Goal: Task Accomplishment & Management: Use online tool/utility

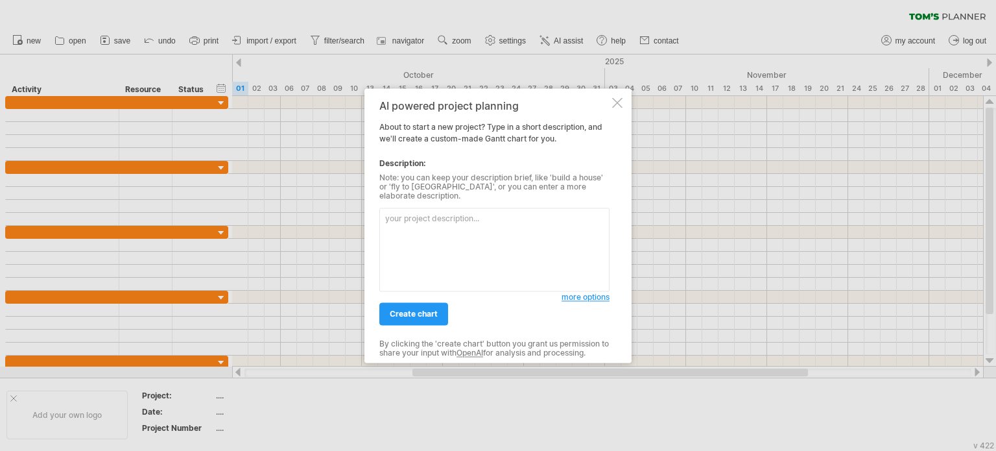
paste textarea "[PERSON_NAME] chart for Leftover Food mangaer "- Requirements & Design: 3 weeks…"
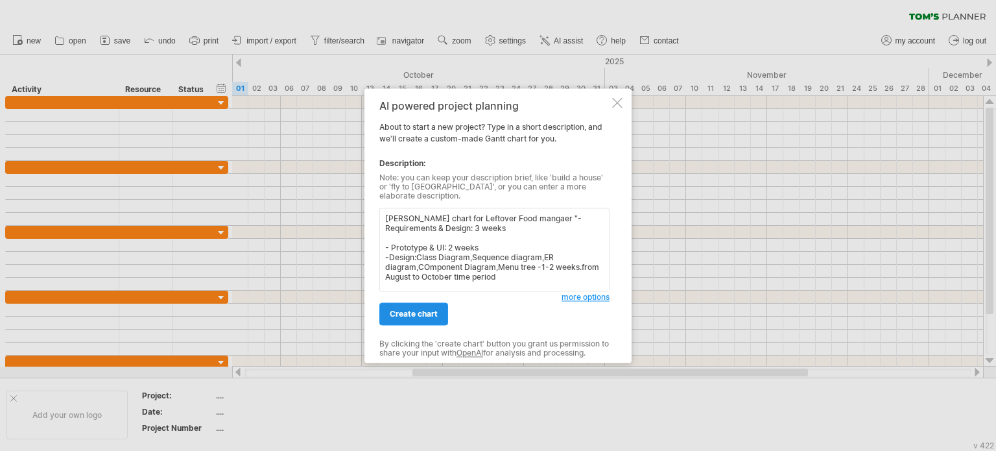
type textarea "[PERSON_NAME] chart for Leftover Food mangaer "- Requirements & Design: 3 weeks…"
click at [401, 309] on span "create chart" at bounding box center [414, 314] width 48 height 10
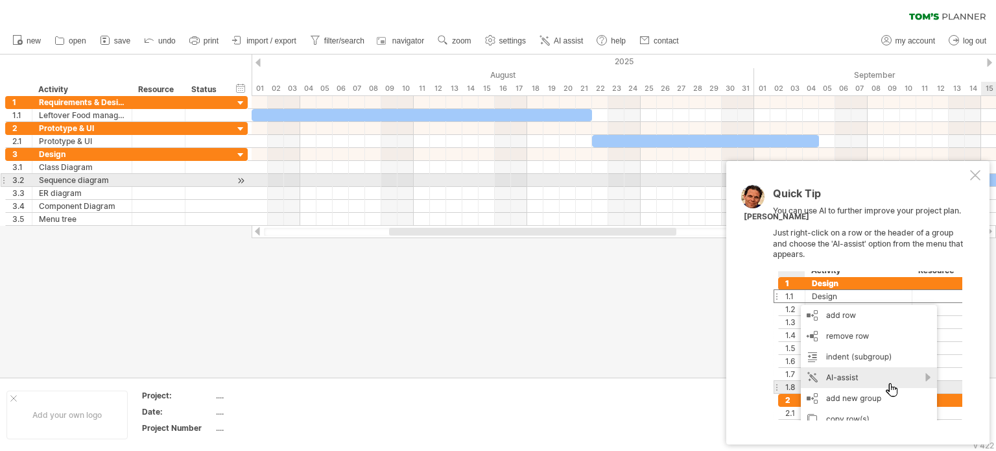
click at [977, 176] on div at bounding box center [975, 175] width 10 height 10
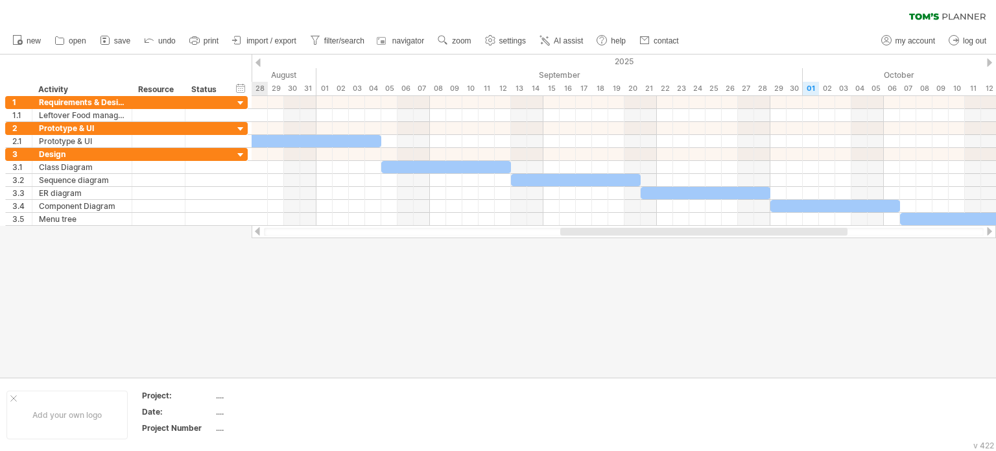
drag, startPoint x: 610, startPoint y: 231, endPoint x: 677, endPoint y: 263, distance: 74.8
click at [688, 261] on div "Trying to reach [DOMAIN_NAME] Connected again... 0% clear filter new 1" at bounding box center [498, 225] width 996 height 451
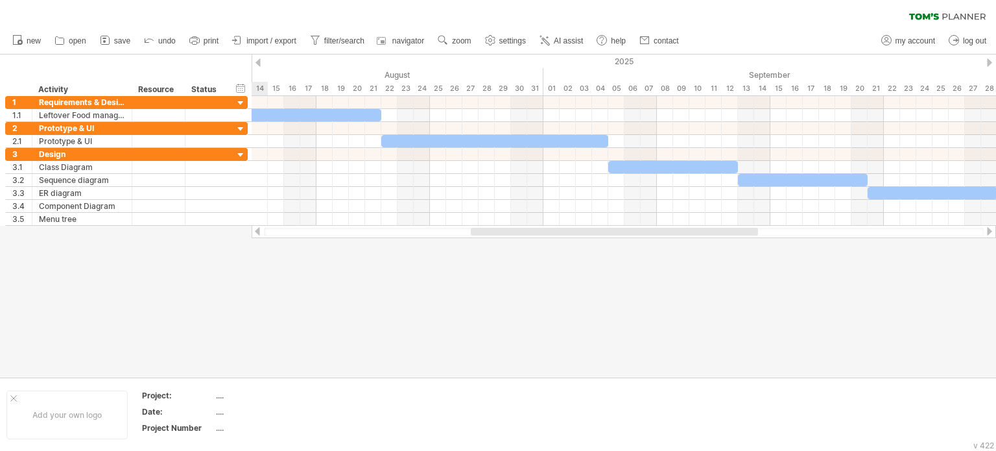
drag, startPoint x: 648, startPoint y: 237, endPoint x: 774, endPoint y: 235, distance: 125.8
click at [774, 235] on div at bounding box center [624, 231] width 744 height 13
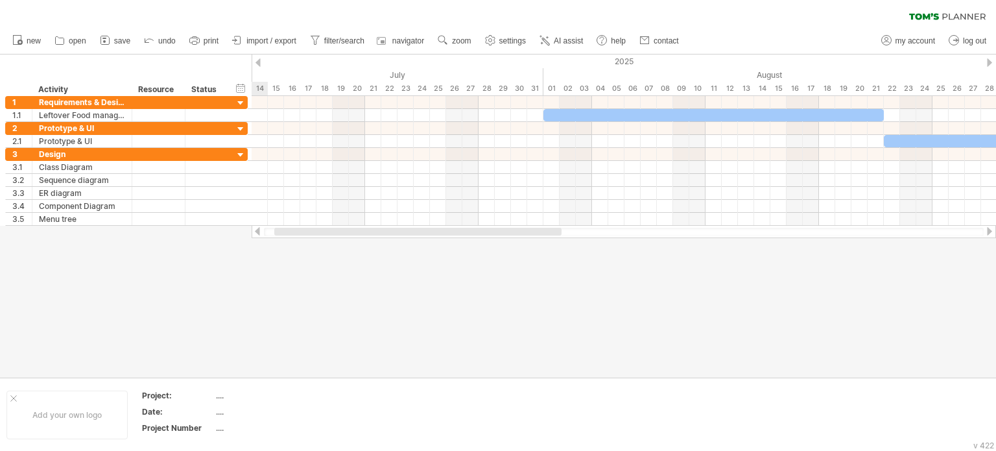
drag, startPoint x: 722, startPoint y: 231, endPoint x: 504, endPoint y: 267, distance: 220.8
click at [504, 267] on div "Trying to reach [DOMAIN_NAME] Connected again... 0% clear filter new 1" at bounding box center [498, 225] width 996 height 451
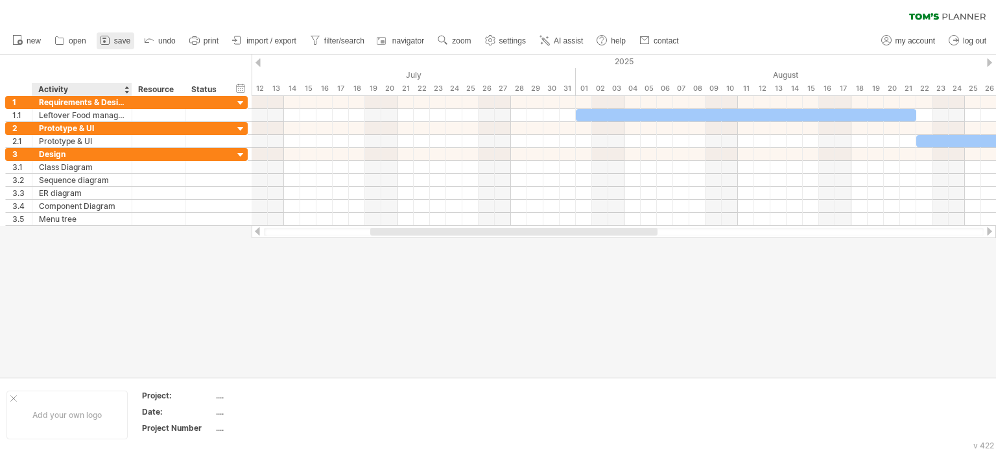
click at [109, 46] on icon at bounding box center [105, 40] width 13 height 13
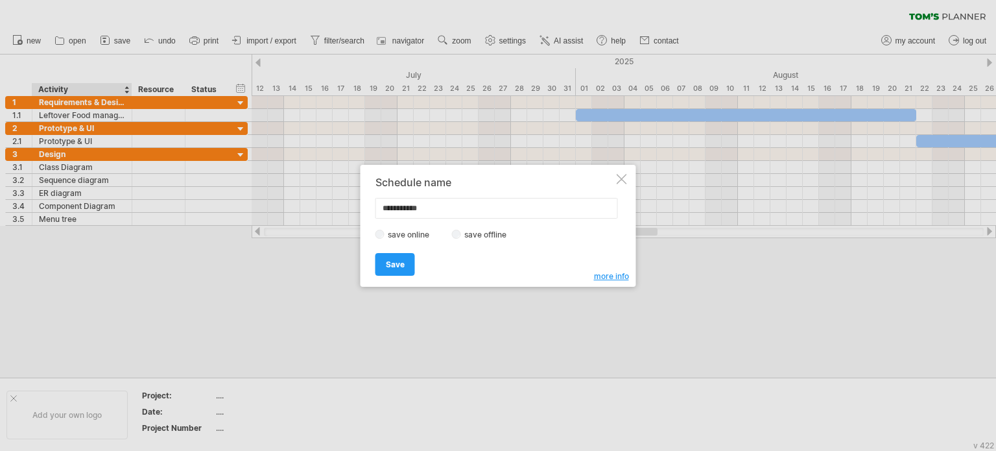
drag, startPoint x: 442, startPoint y: 217, endPoint x: 342, endPoint y: 215, distance: 99.9
click at [342, 215] on div "Trying to reach [DOMAIN_NAME] Connected again... 0% clear filter new 1" at bounding box center [498, 225] width 996 height 451
type input "**********"
click at [462, 235] on label "save offline" at bounding box center [489, 235] width 56 height 10
click at [402, 257] on link "Save" at bounding box center [395, 264] width 40 height 23
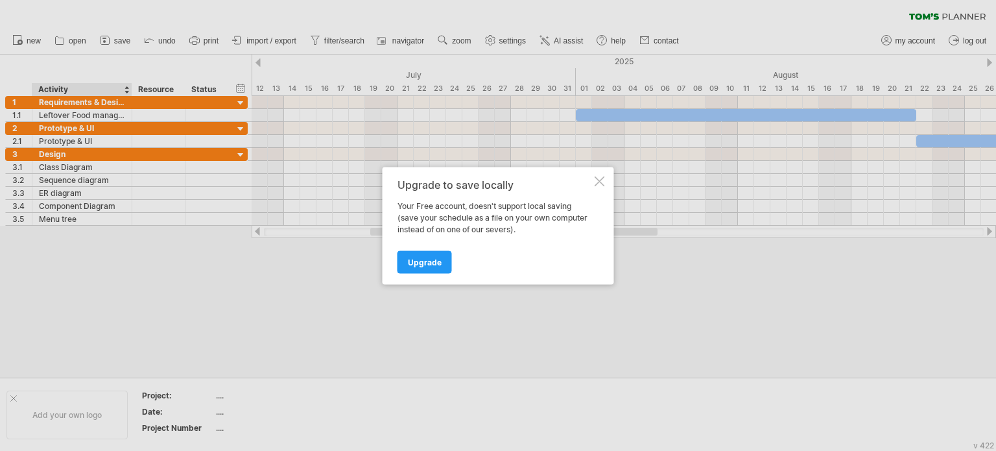
click at [600, 186] on div "Upgrade to save locally Your Free account, doesn't support local saving (save y…" at bounding box center [498, 225] width 231 height 117
click at [599, 181] on div at bounding box center [600, 181] width 10 height 10
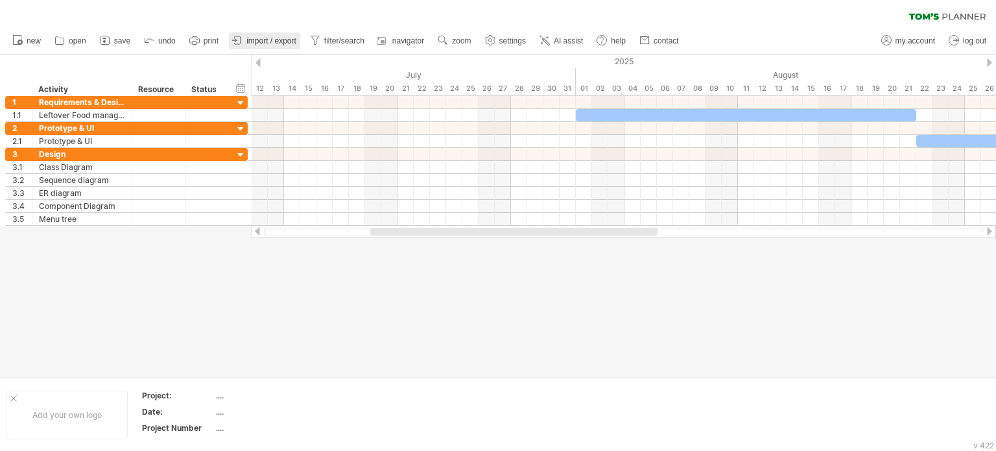
click at [276, 42] on span "import / export" at bounding box center [271, 40] width 50 height 9
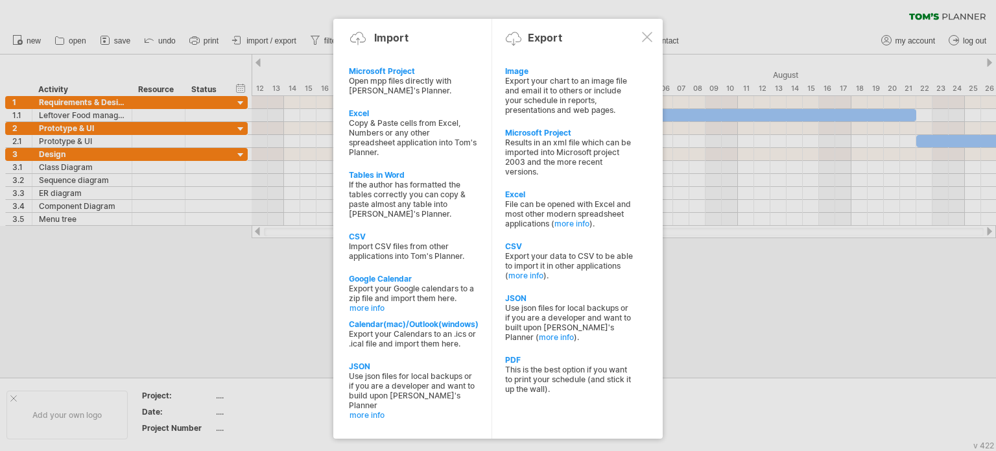
click at [550, 83] on div "Export your chart to an image file and email it to others or include your sched…" at bounding box center [569, 95] width 128 height 39
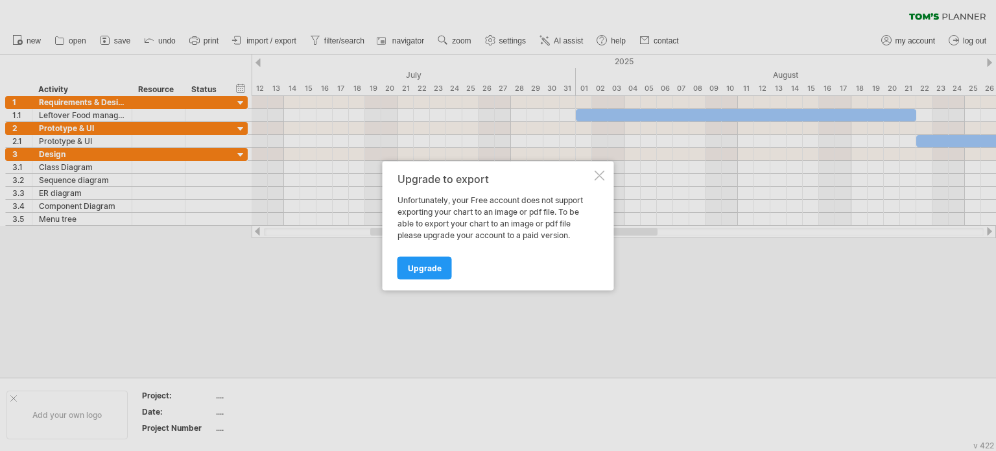
click at [599, 174] on div at bounding box center [600, 175] width 10 height 10
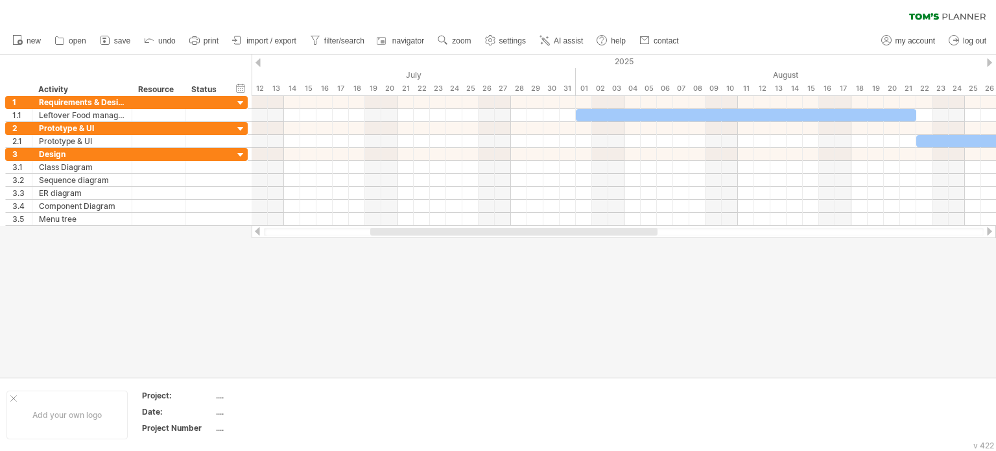
drag, startPoint x: 703, startPoint y: 245, endPoint x: 704, endPoint y: 265, distance: 20.1
click at [704, 265] on div "Trying to reach [DOMAIN_NAME] Connected again... 0% clear filter new 1" at bounding box center [498, 225] width 996 height 451
click at [67, 41] on link "open" at bounding box center [70, 40] width 39 height 17
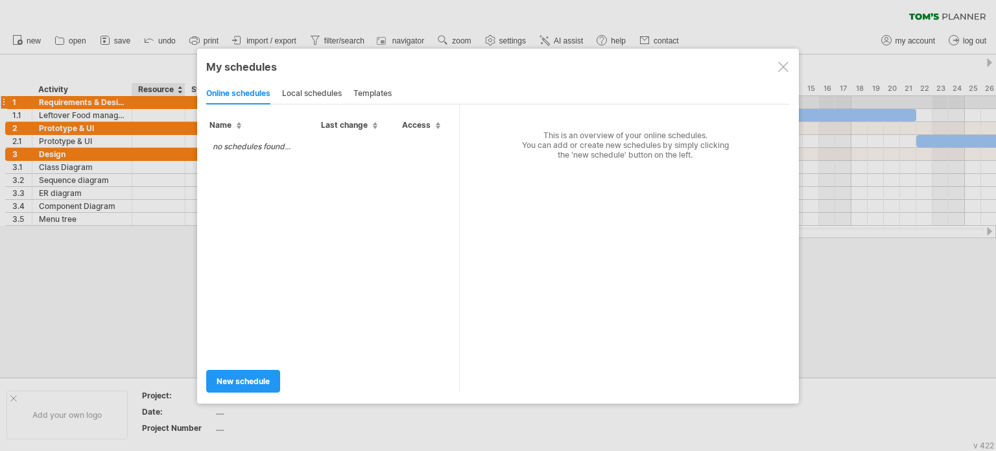
click at [781, 67] on div at bounding box center [783, 67] width 10 height 10
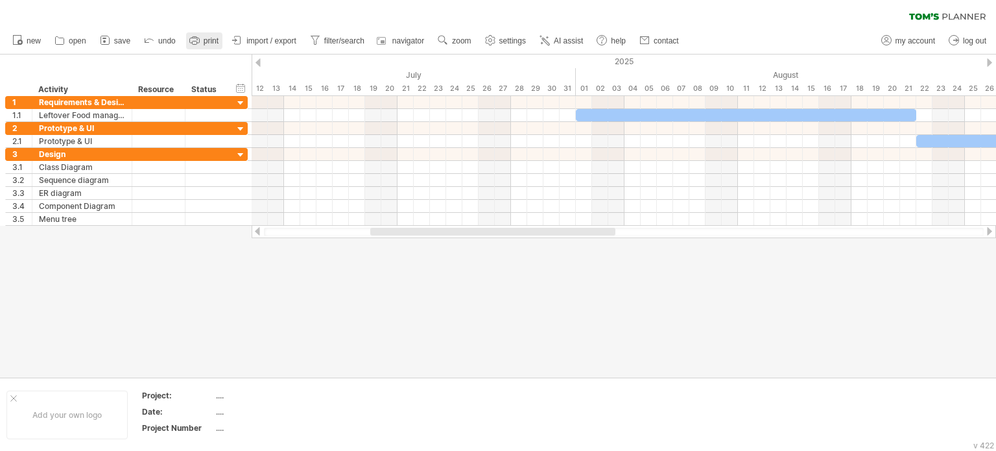
click at [206, 41] on span "print" at bounding box center [211, 40] width 15 height 9
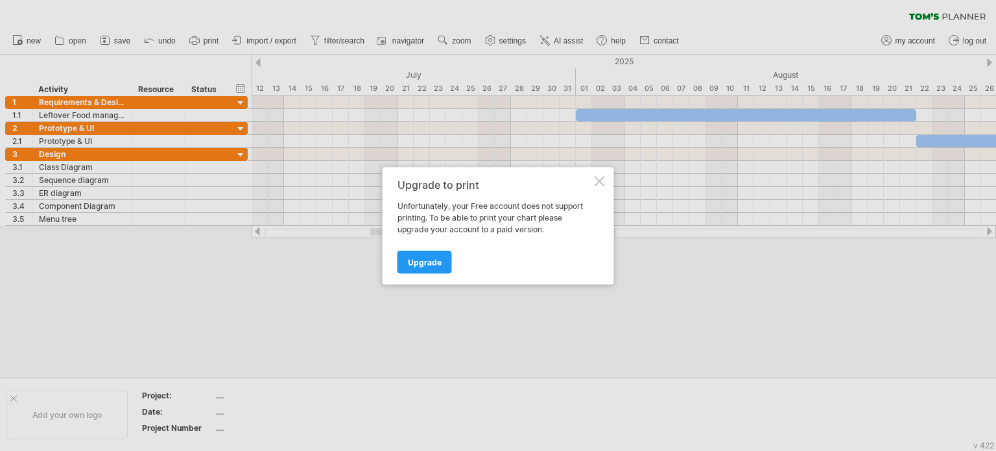
click at [599, 176] on div at bounding box center [600, 181] width 10 height 10
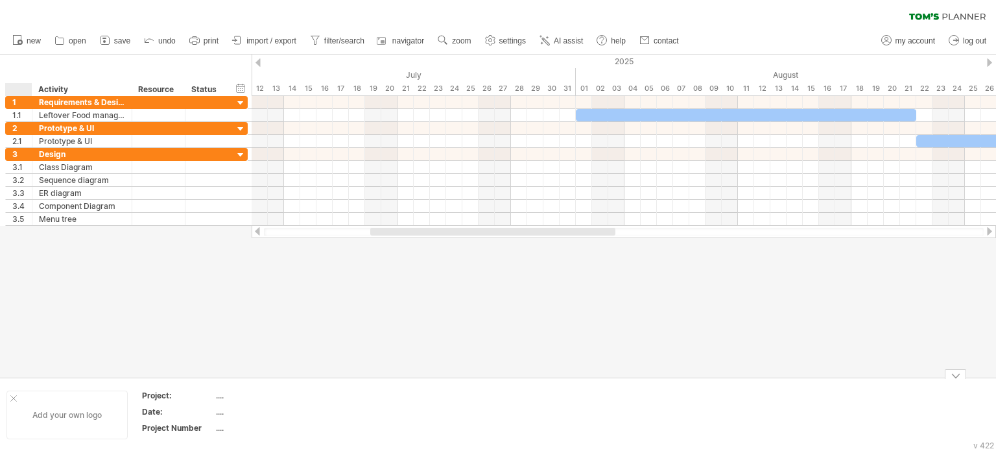
click at [13, 393] on div "Add your own logo" at bounding box center [66, 414] width 121 height 49
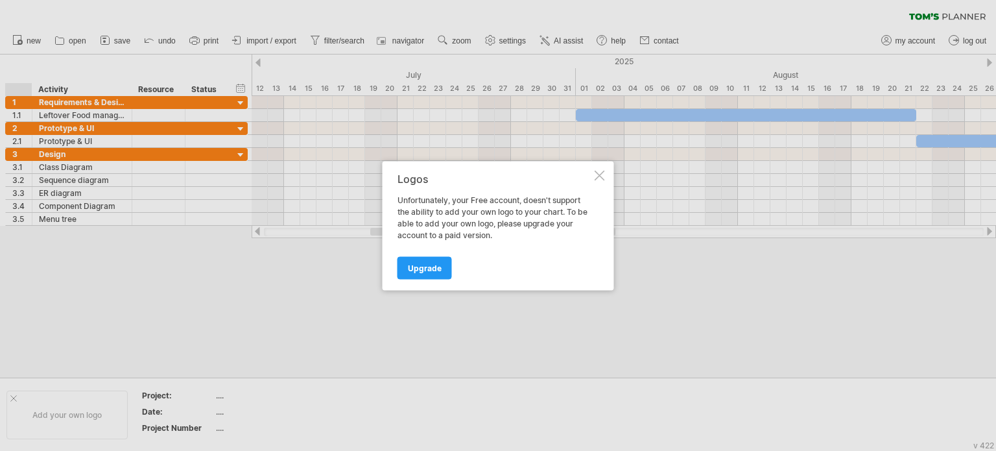
click at [581, 174] on div "Logos" at bounding box center [494, 178] width 195 height 12
click at [595, 171] on div at bounding box center [600, 175] width 10 height 10
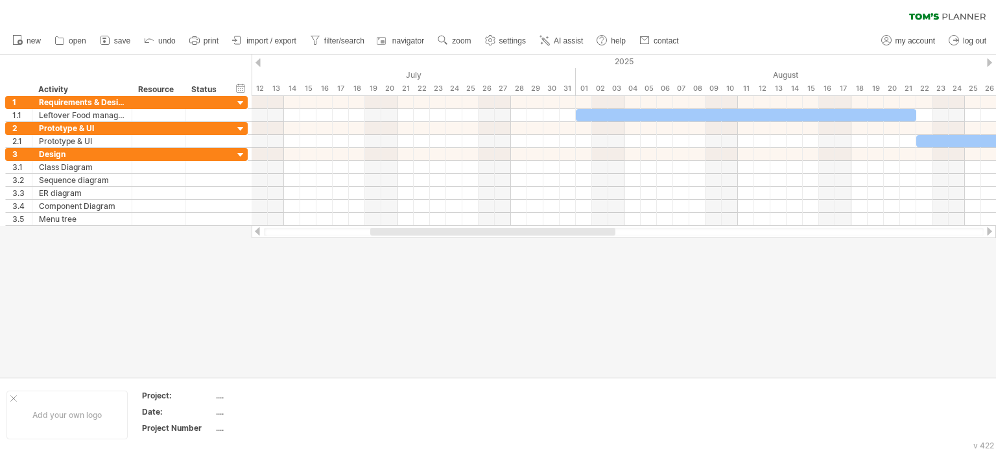
drag, startPoint x: 995, startPoint y: 227, endPoint x: 995, endPoint y: 239, distance: 12.3
click at [995, 239] on div "Trying to reach [DOMAIN_NAME] Connected again... 0% clear filter new 1" at bounding box center [498, 225] width 996 height 451
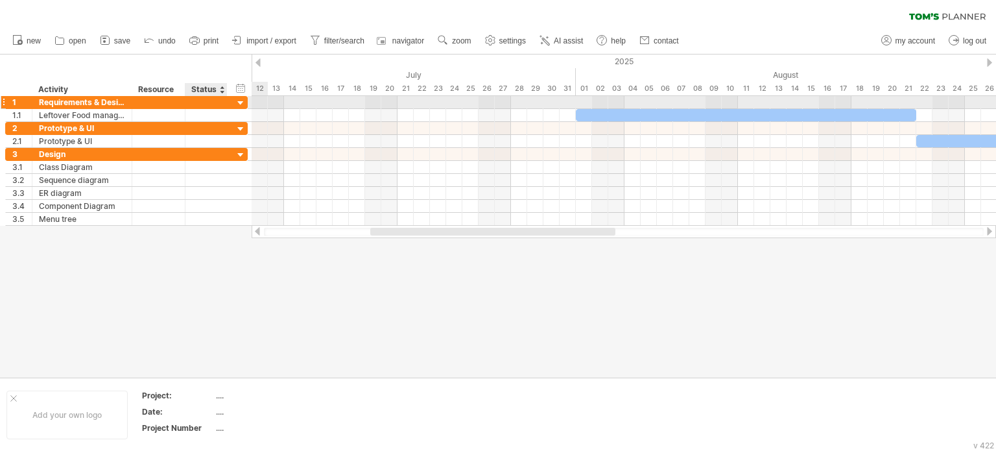
click at [237, 103] on div at bounding box center [241, 103] width 12 height 12
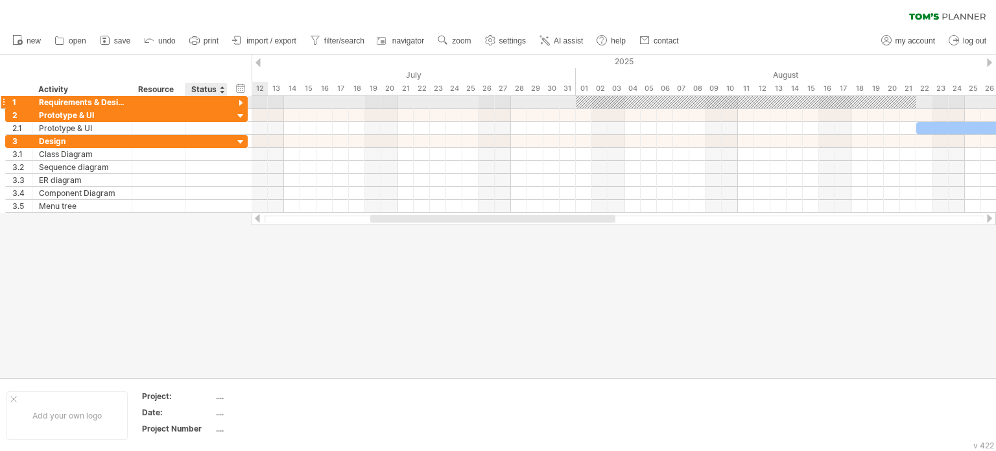
click at [237, 103] on div at bounding box center [241, 103] width 12 height 12
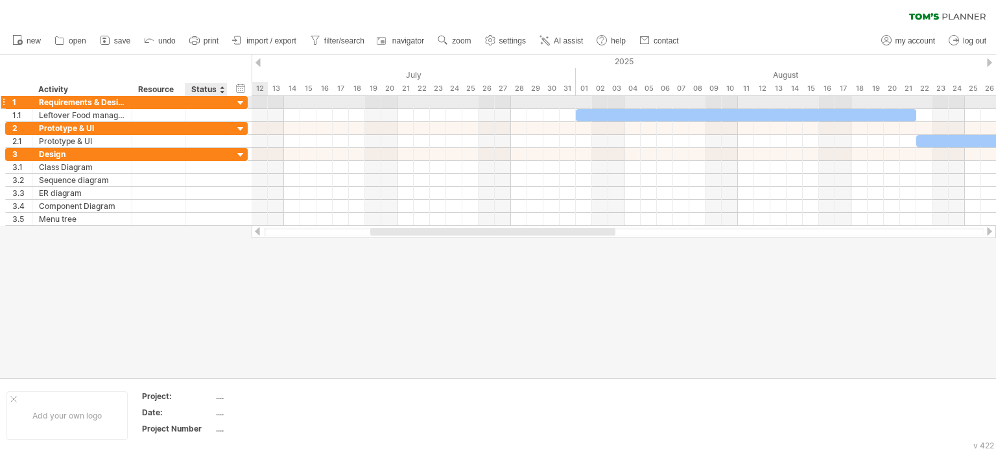
click at [237, 103] on div at bounding box center [241, 103] width 12 height 12
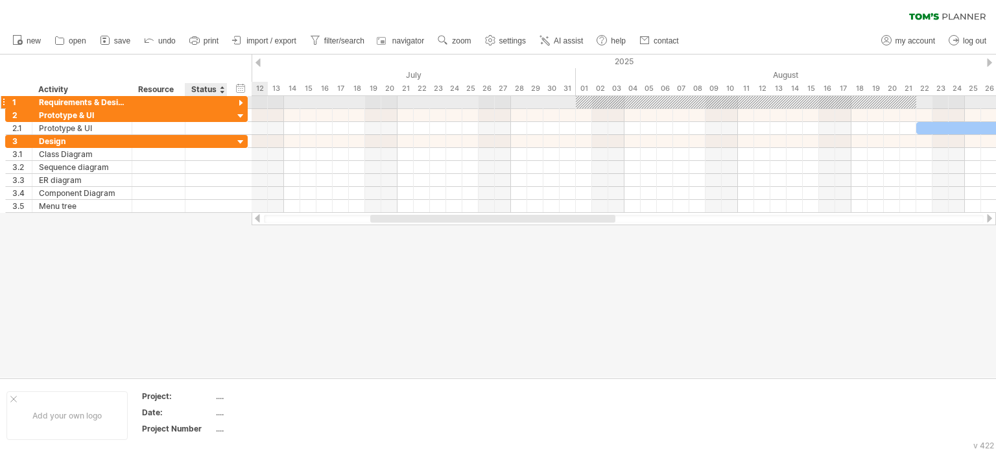
click at [239, 102] on div at bounding box center [241, 103] width 12 height 12
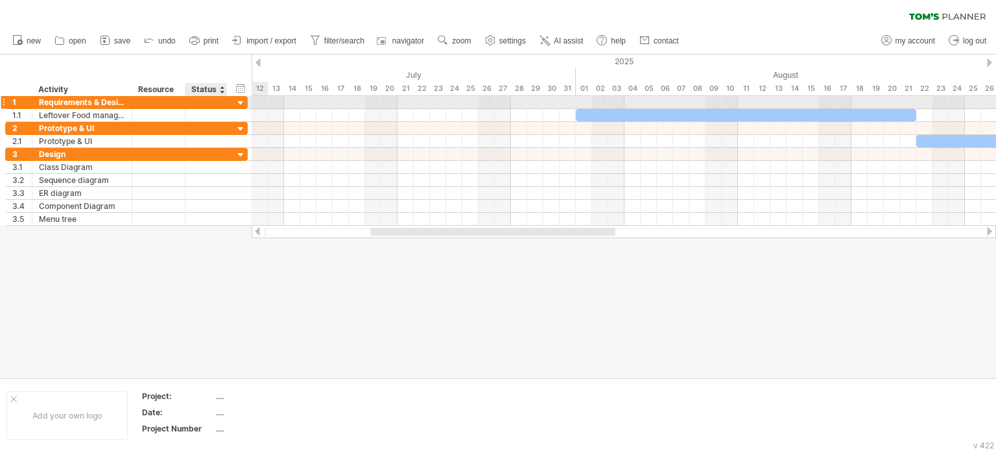
click at [239, 102] on div at bounding box center [241, 103] width 12 height 12
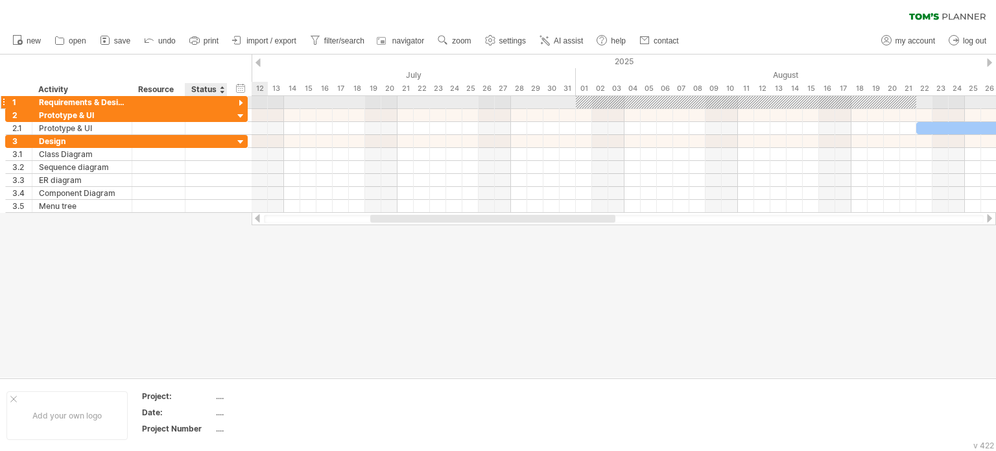
click at [239, 102] on div at bounding box center [241, 103] width 12 height 12
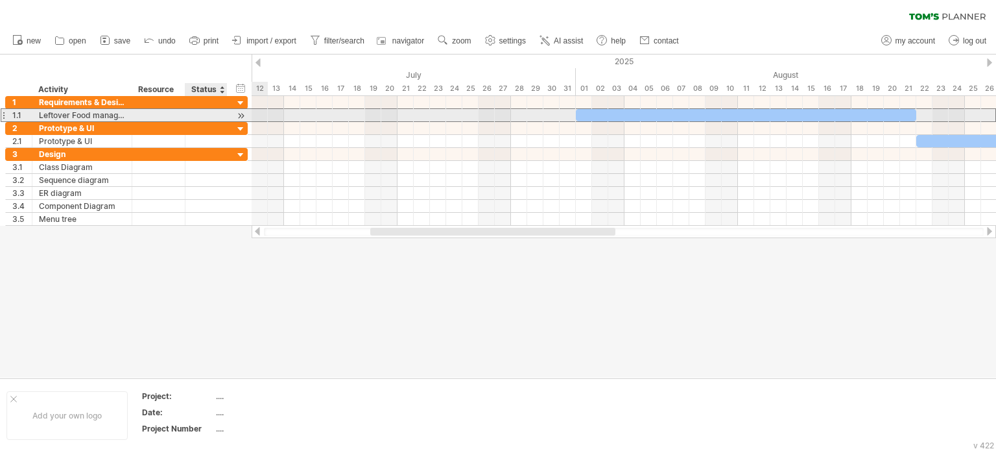
click at [218, 112] on div at bounding box center [206, 115] width 29 height 12
click at [211, 122] on div "**********" at bounding box center [126, 161] width 243 height 130
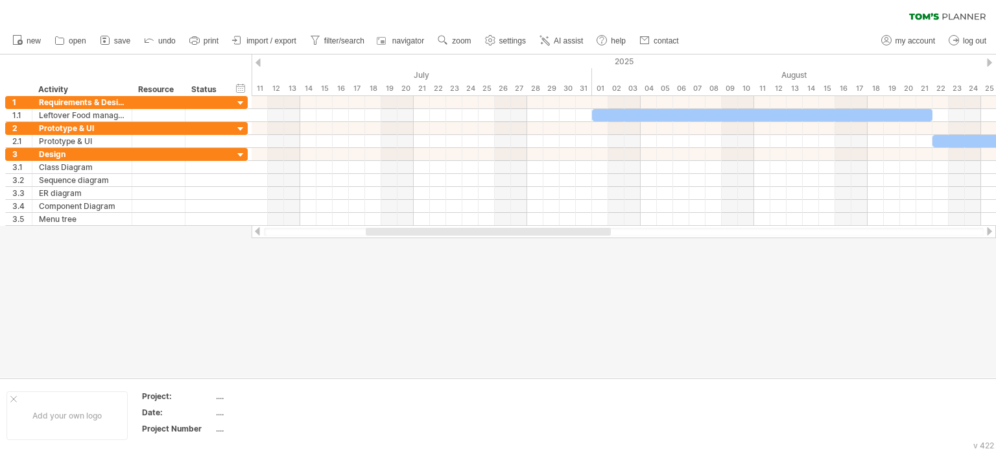
drag, startPoint x: 495, startPoint y: 232, endPoint x: 409, endPoint y: 242, distance: 86.8
click at [413, 242] on div "Trying to reach [DOMAIN_NAME] Connected again... 0% clear filter new 1" at bounding box center [498, 225] width 996 height 451
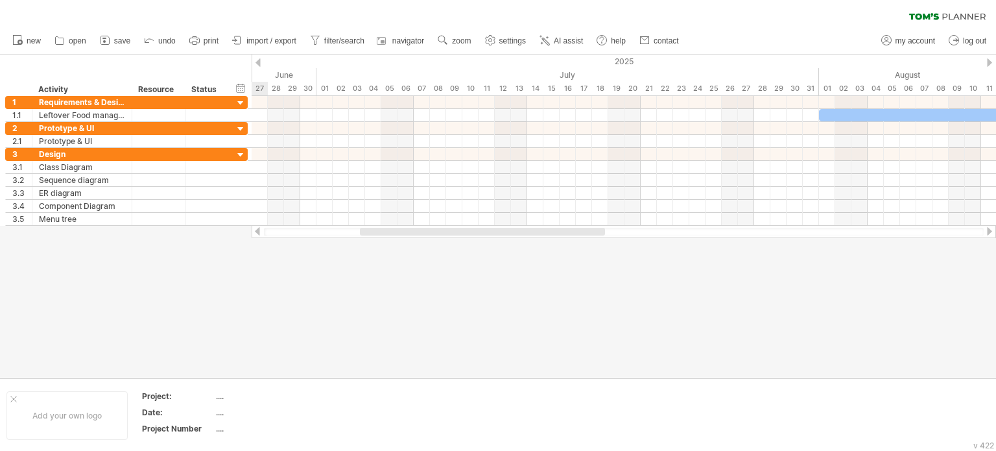
drag, startPoint x: 409, startPoint y: 242, endPoint x: 342, endPoint y: 246, distance: 67.5
click at [342, 246] on div at bounding box center [498, 215] width 996 height 323
click at [445, 43] on use at bounding box center [442, 40] width 13 height 13
click at [472, 59] on div "Month" at bounding box center [488, 60] width 72 height 21
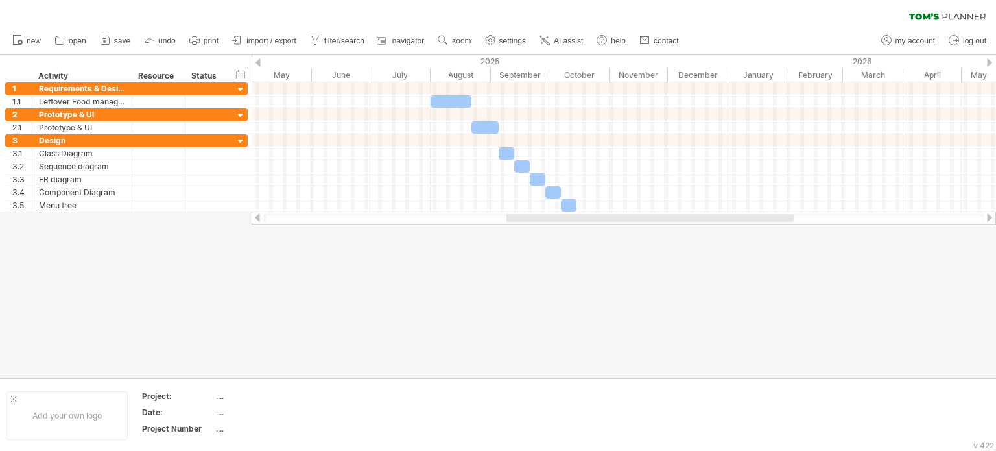
drag, startPoint x: 650, startPoint y: 219, endPoint x: 563, endPoint y: 143, distance: 116.3
click at [622, 226] on div "Trying to reach [DOMAIN_NAME] Connected again... 0% clear filter new 1" at bounding box center [498, 225] width 996 height 451
